Goal: Task Accomplishment & Management: Complete application form

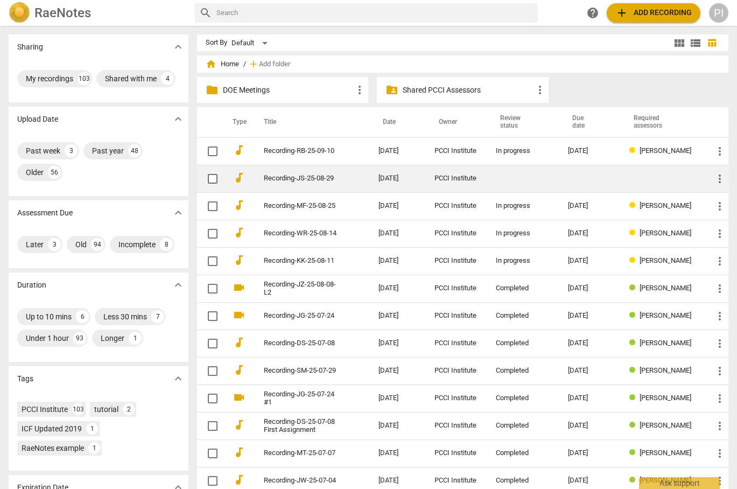
click at [637, 182] on td at bounding box center [663, 178] width 84 height 27
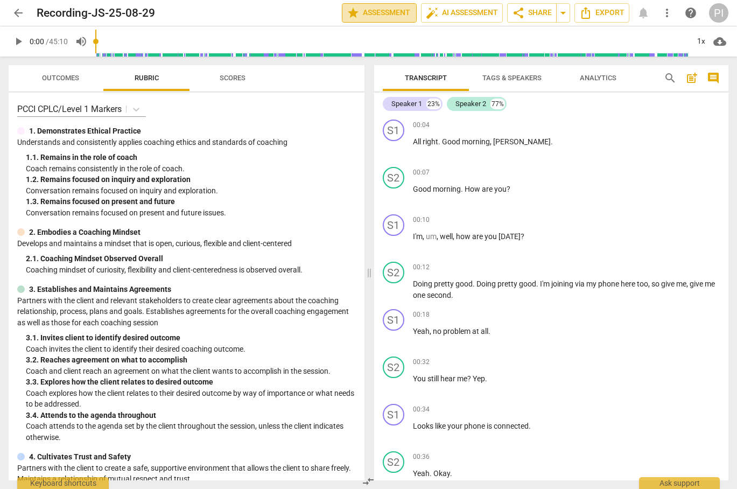
click at [383, 8] on span "star Assessment" at bounding box center [379, 12] width 65 height 13
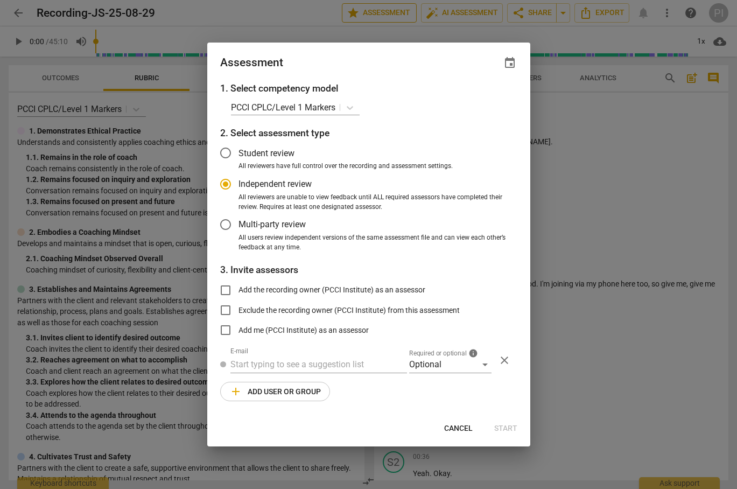
radio input "false"
click at [509, 65] on span "event" at bounding box center [509, 63] width 13 height 13
click at [480, 98] on input "date" at bounding box center [444, 100] width 75 height 16
type input "[DATE]"
click at [244, 364] on div at bounding box center [368, 244] width 737 height 489
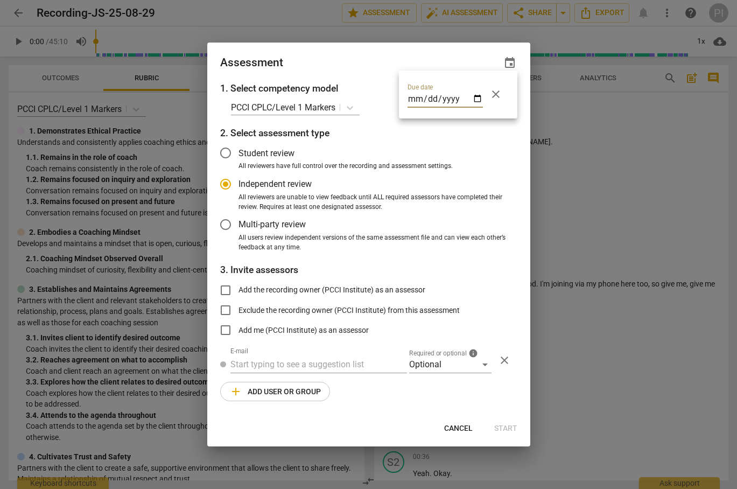
radio input "false"
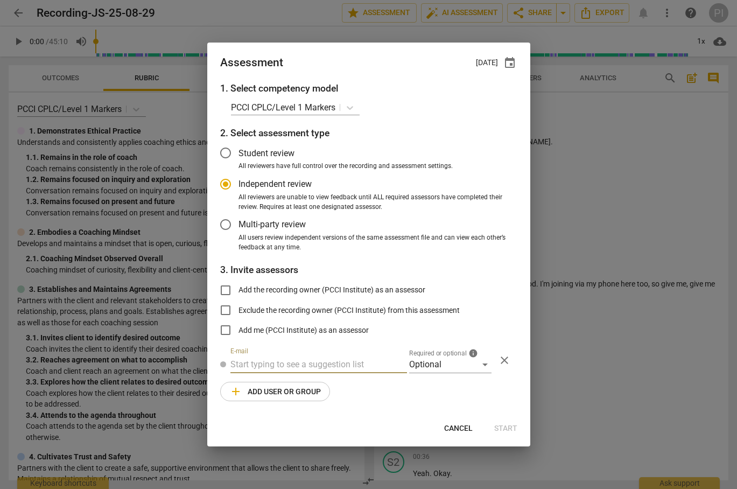
click at [254, 364] on input "text" at bounding box center [318, 364] width 177 height 17
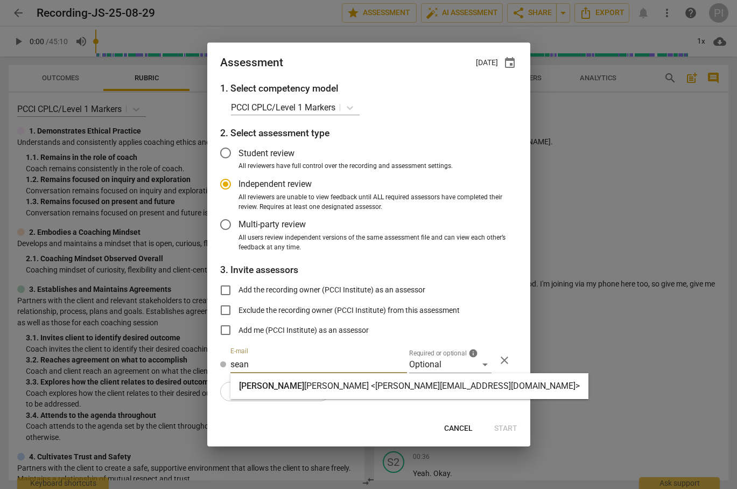
type input "sean"
click at [304, 388] on strong "[PERSON_NAME] <[PERSON_NAME][EMAIL_ADDRESS][DOMAIN_NAME]>" at bounding box center [442, 386] width 276 height 10
radio input "false"
type input "[PERSON_NAME] <[PERSON_NAME][EMAIL_ADDRESS][DOMAIN_NAME]>"
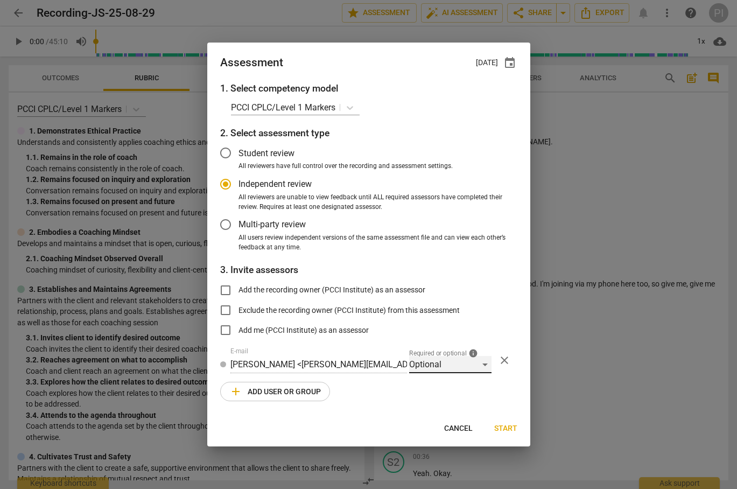
click at [442, 366] on div "Optional" at bounding box center [450, 364] width 82 height 17
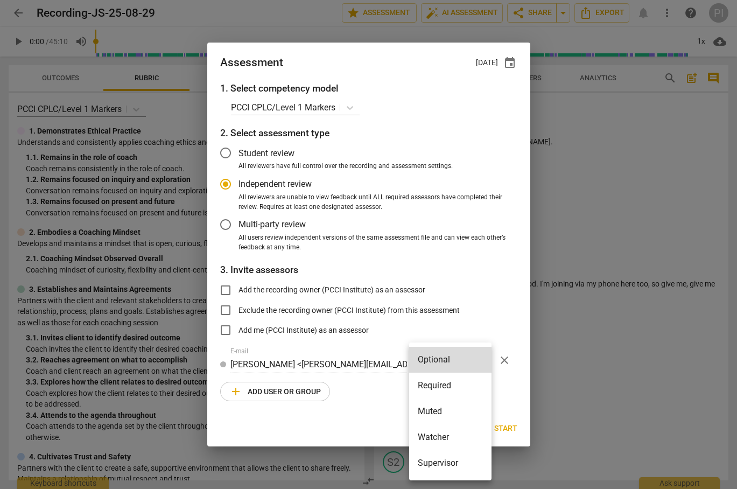
click at [445, 384] on li "Required" at bounding box center [450, 385] width 82 height 26
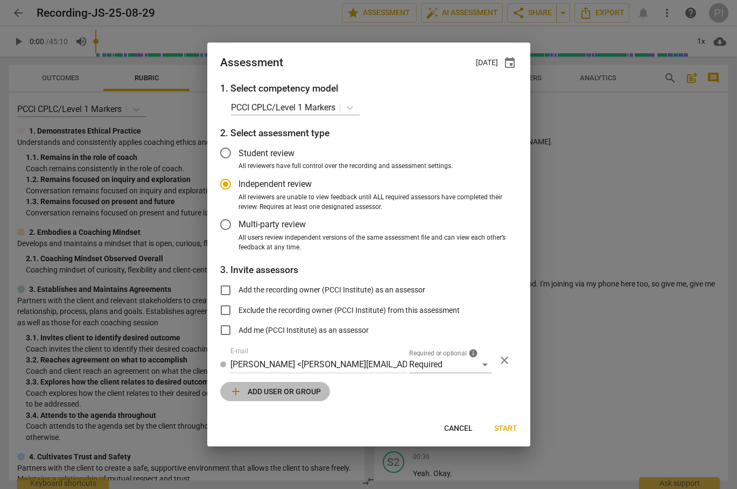
click at [274, 393] on span "add Add user or group" at bounding box center [274, 391] width 91 height 13
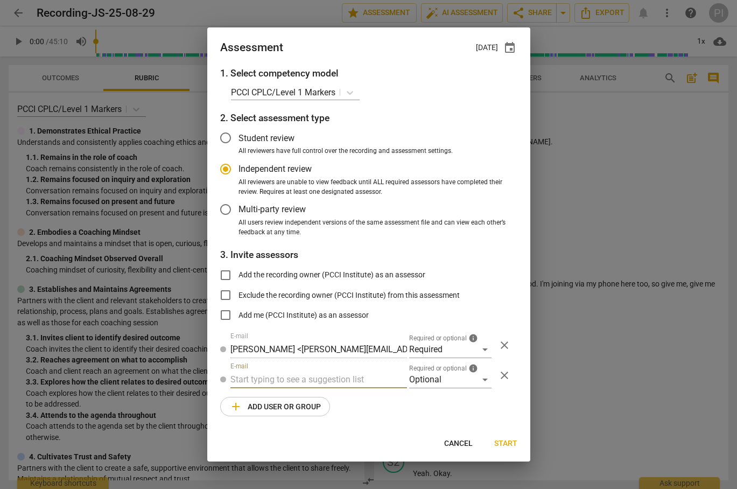
radio input "false"
click at [280, 378] on input "text" at bounding box center [318, 379] width 177 height 17
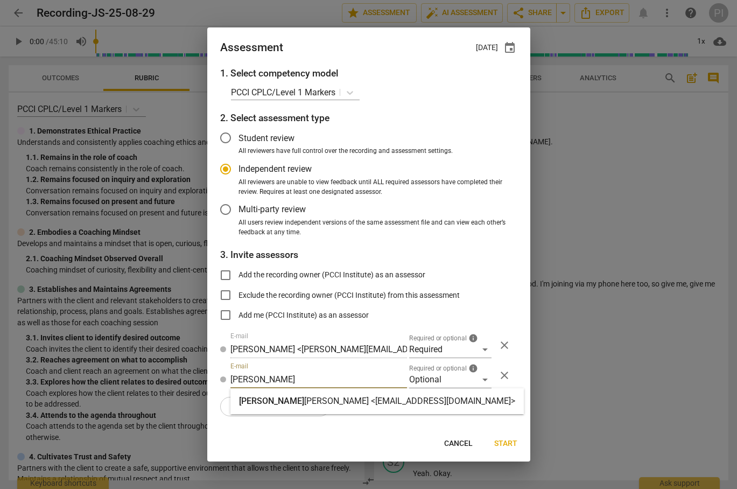
type input "[PERSON_NAME]"
click at [304, 398] on strong "[PERSON_NAME] <[EMAIL_ADDRESS][DOMAIN_NAME]>" at bounding box center [409, 401] width 211 height 10
radio input "false"
type input "[PERSON_NAME] <[EMAIL_ADDRESS][DOMAIN_NAME]>"
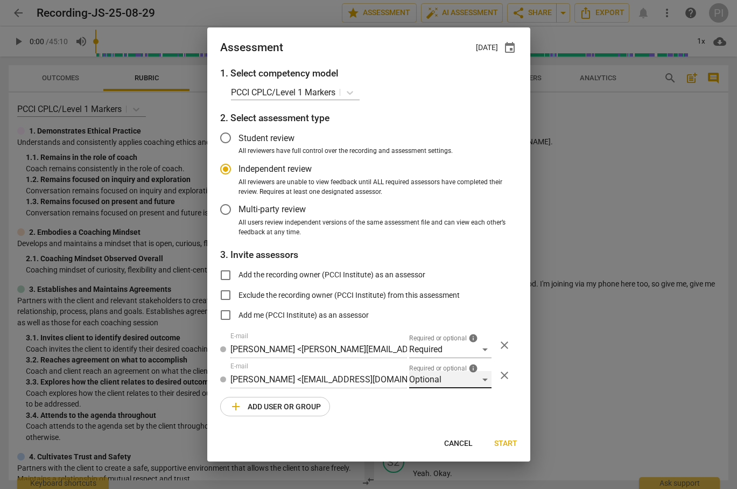
click at [478, 374] on div "Optional" at bounding box center [450, 379] width 82 height 17
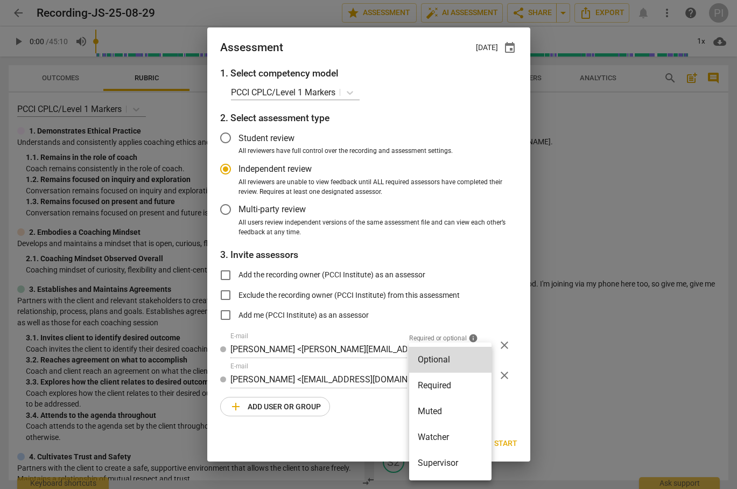
click at [439, 464] on li "Supervisor" at bounding box center [450, 463] width 82 height 26
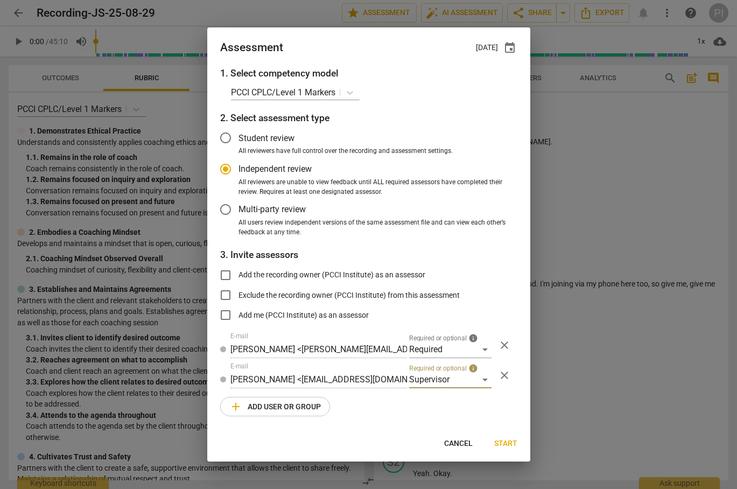
click at [480, 414] on div "1. Select competency model PCCI CPLC/Level 1 Markers 2. Select assessment type …" at bounding box center [368, 247] width 323 height 363
click at [511, 442] on span "Start" at bounding box center [505, 443] width 23 height 11
radio input "false"
type input "PCCI Institute <[EMAIL_ADDRESS][DOMAIN_NAME]>"
type input "[PERSON_NAME] <[PERSON_NAME][EMAIL_ADDRESS][DOMAIN_NAME]>"
